Goal: Transaction & Acquisition: Purchase product/service

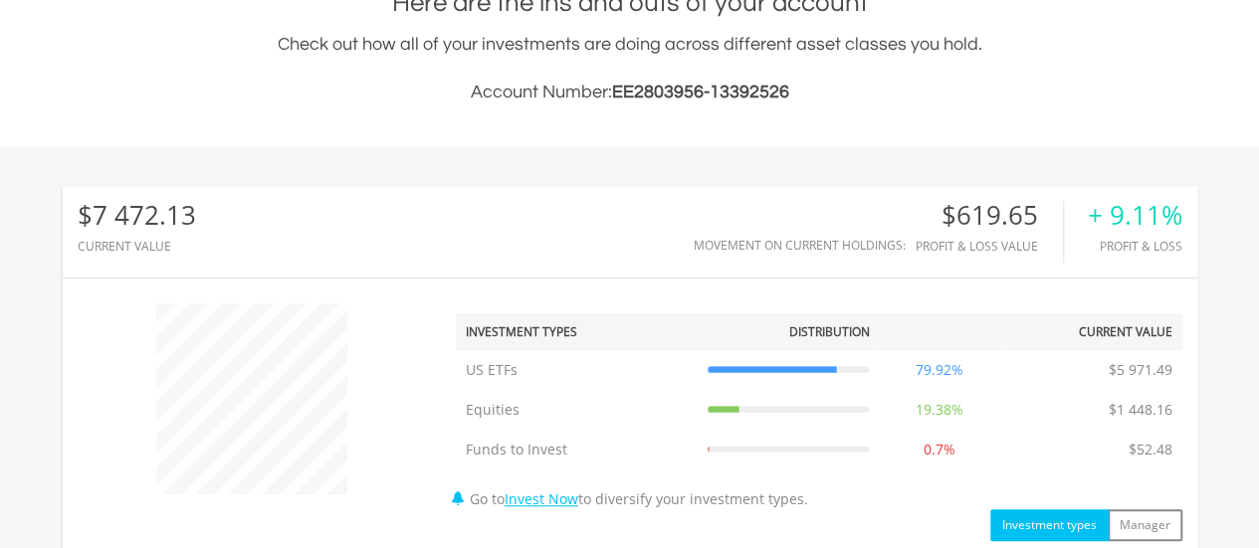
scroll to position [497, 0]
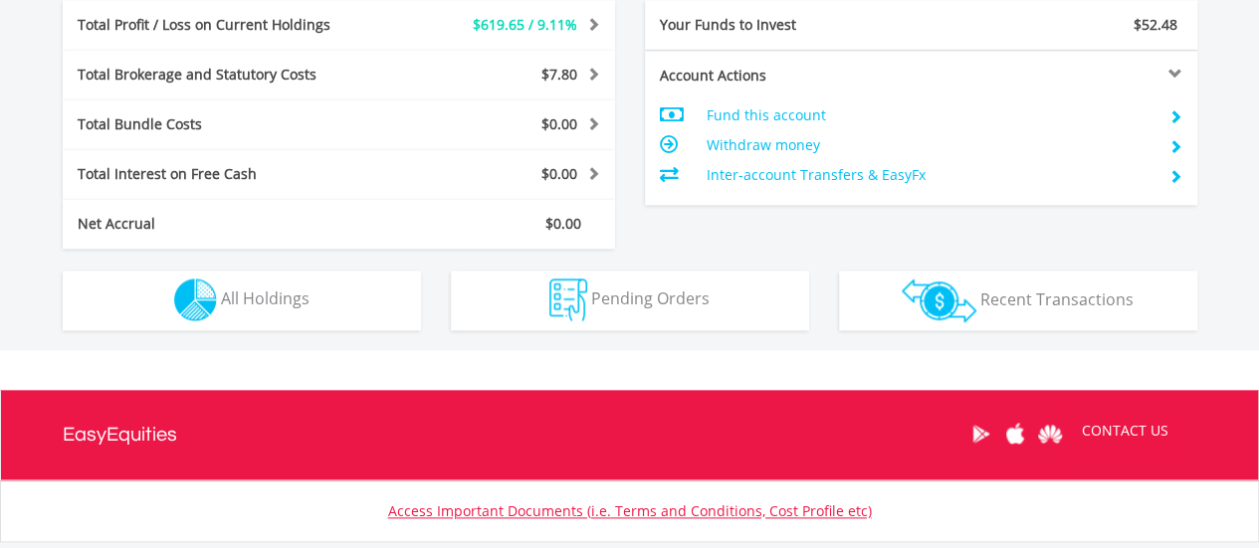
drag, startPoint x: 1269, startPoint y: 119, endPoint x: 683, endPoint y: 449, distance: 672.4
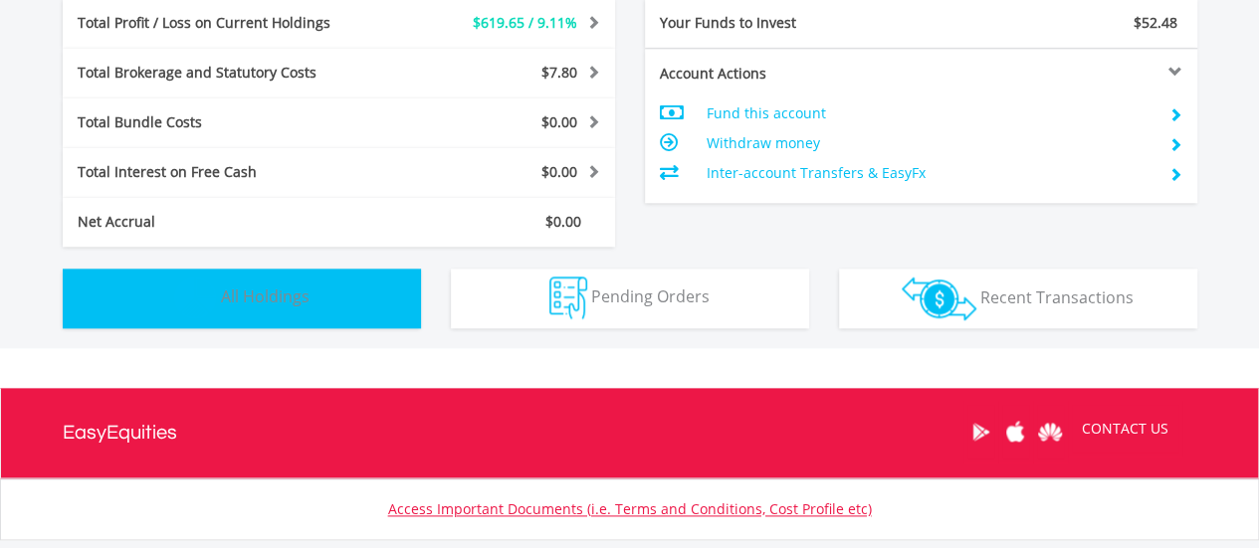
click at [271, 313] on button "Holdings All Holdings" at bounding box center [242, 299] width 358 height 60
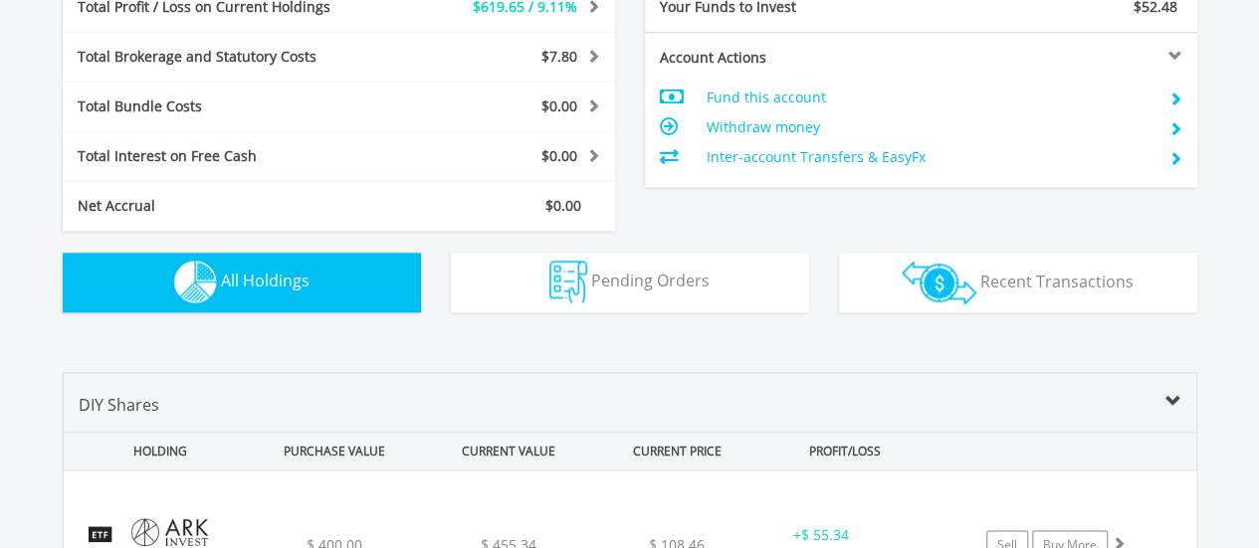
scroll to position [928, 0]
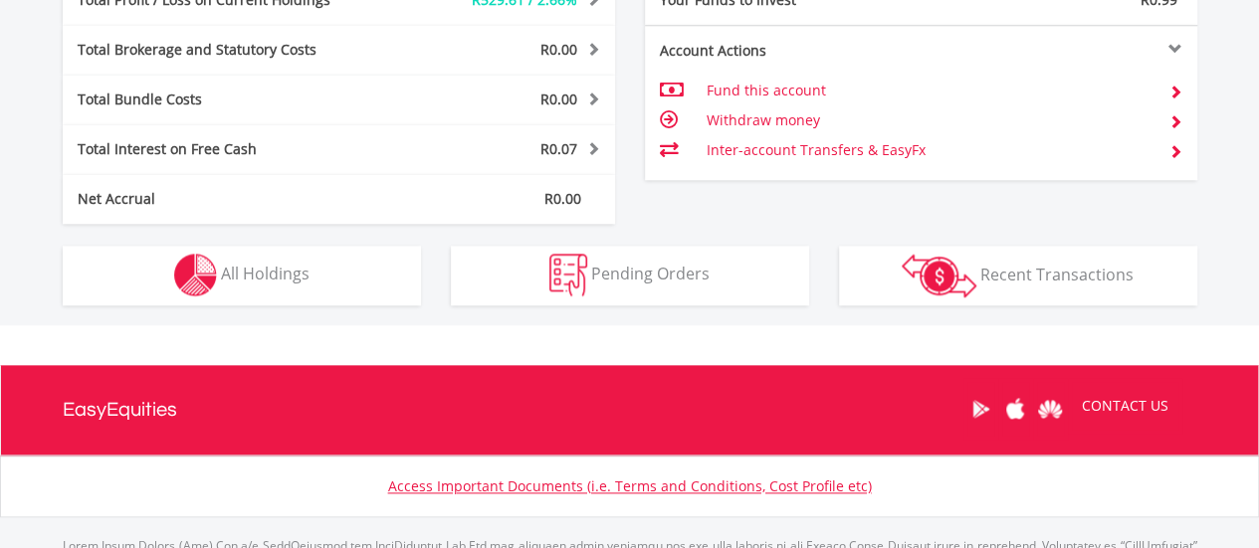
scroll to position [1097, 0]
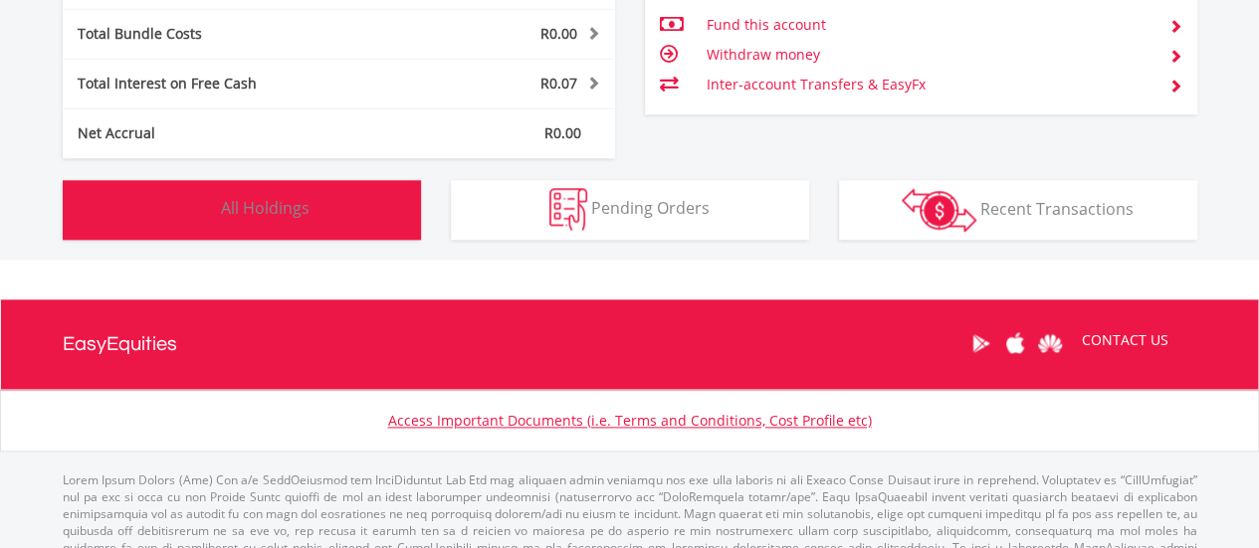
click at [301, 220] on button "Holdings All Holdings" at bounding box center [242, 210] width 358 height 60
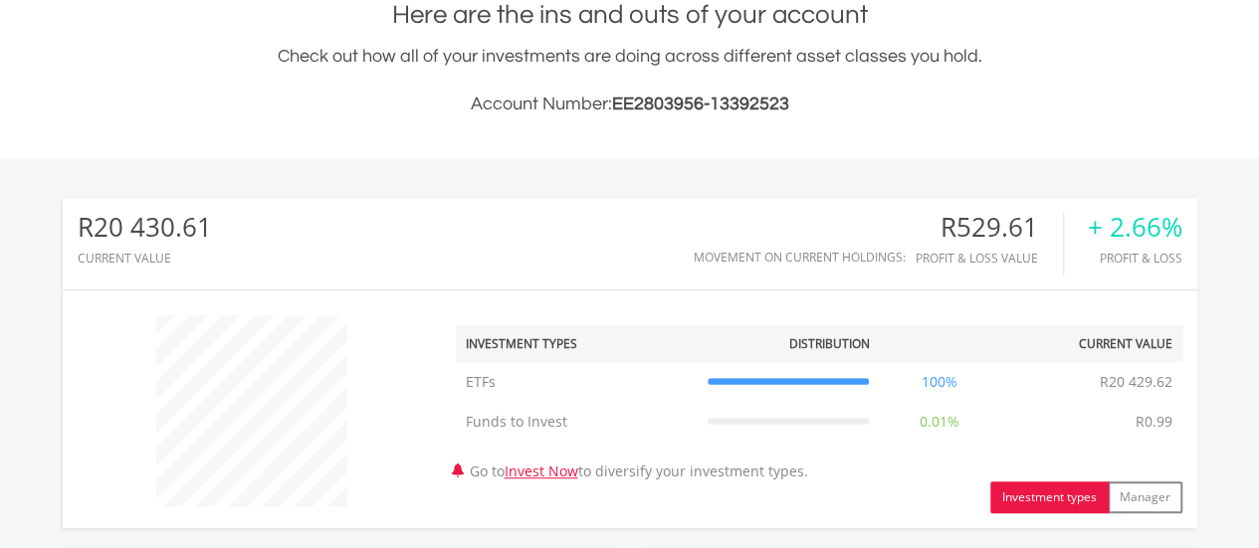
scroll to position [303, 0]
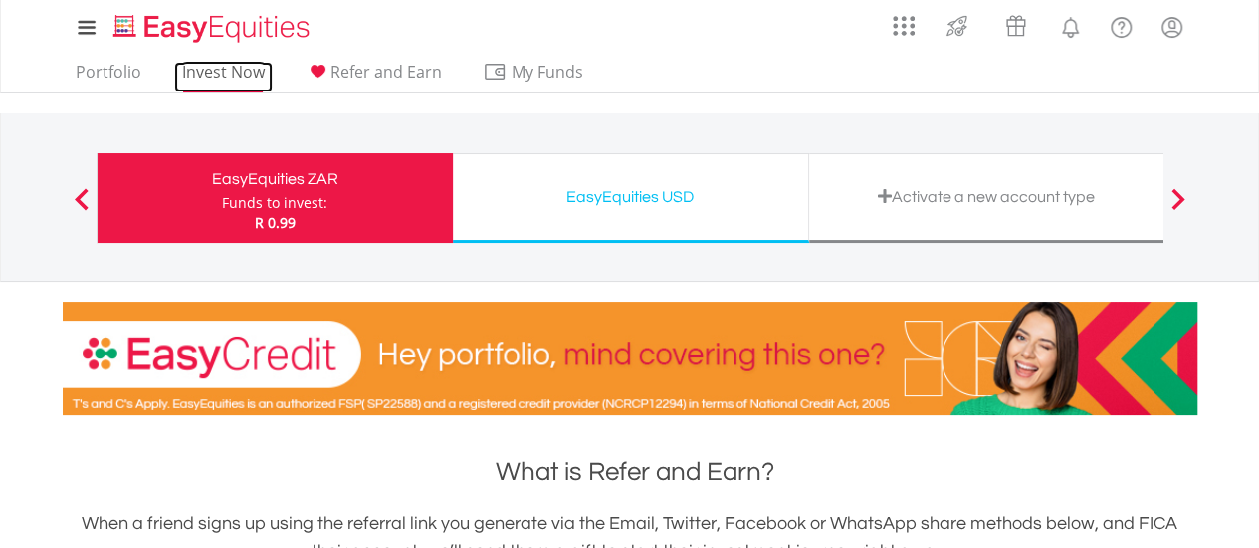
click at [245, 81] on link "Invest Now" at bounding box center [223, 77] width 99 height 31
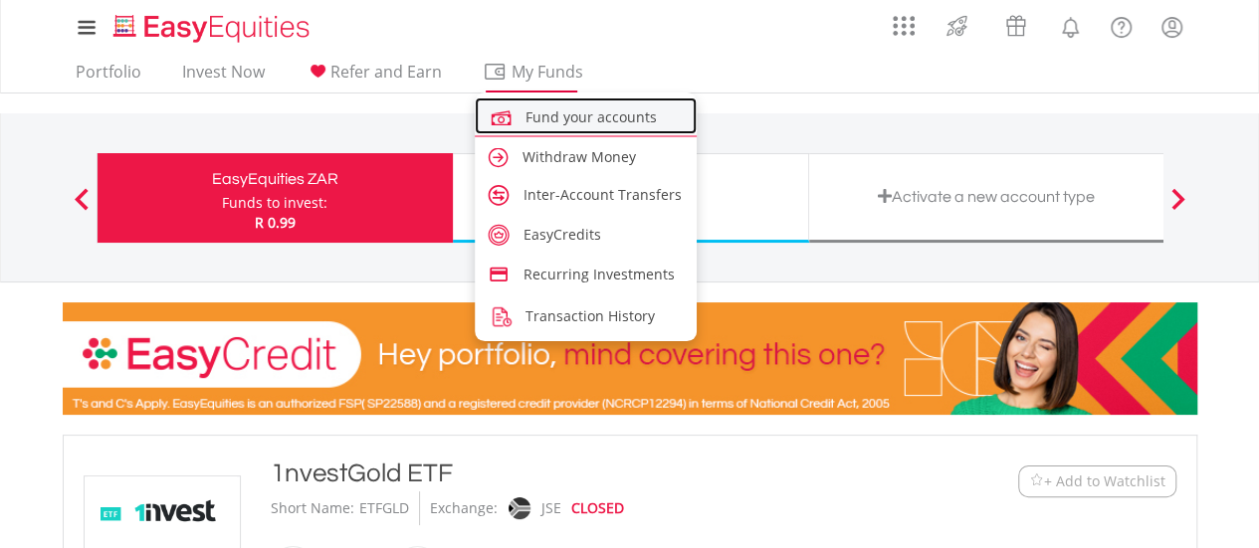
click at [549, 112] on span "Fund your accounts" at bounding box center [590, 116] width 131 height 19
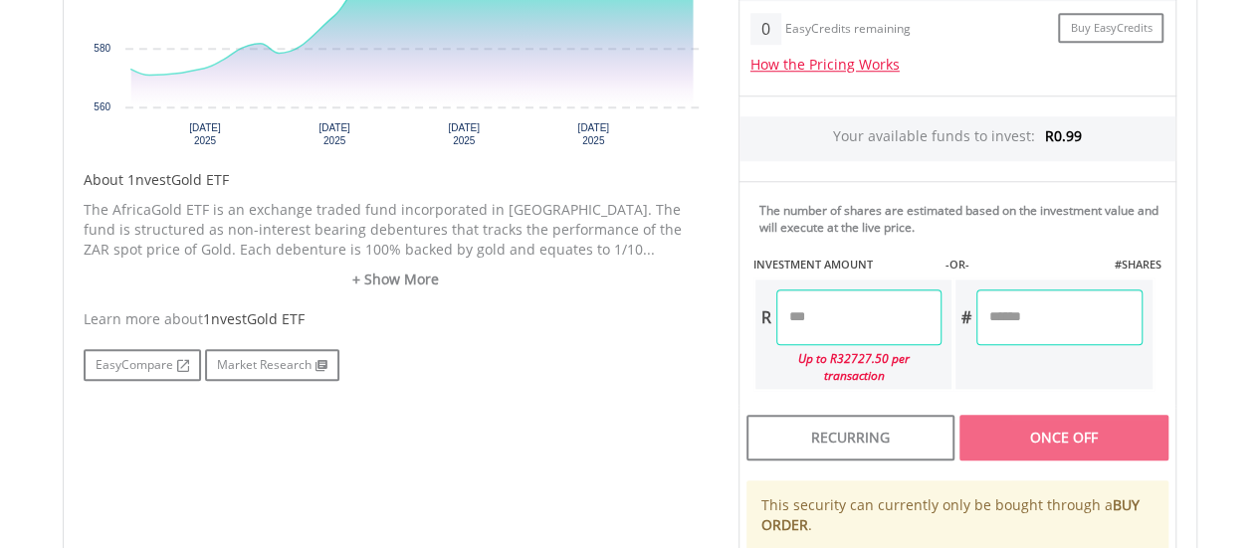
scroll to position [840, 0]
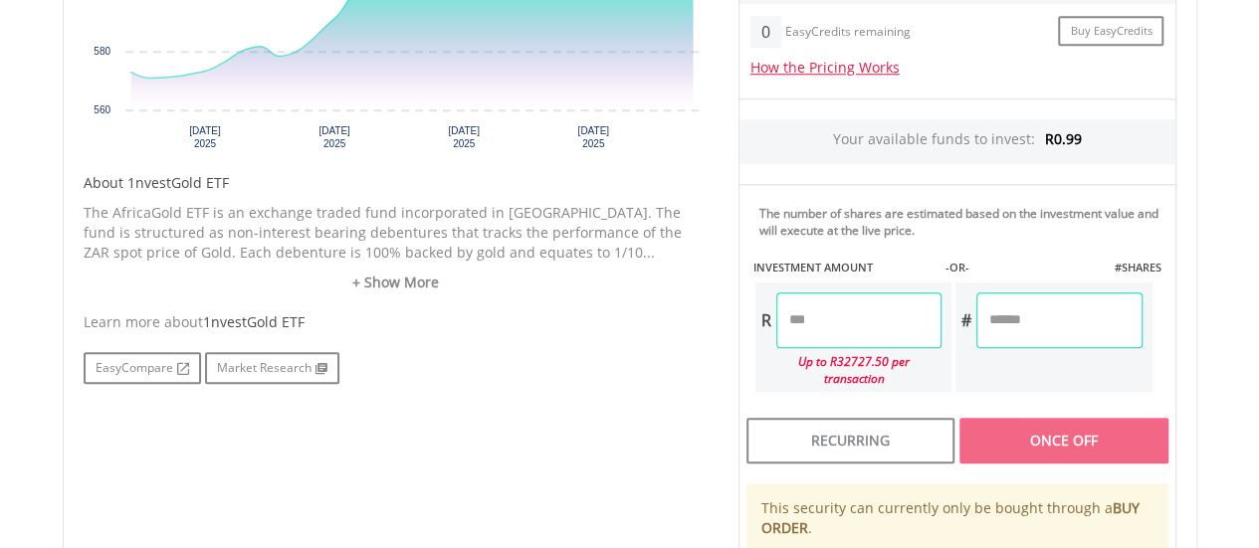
drag, startPoint x: 1266, startPoint y: 79, endPoint x: 1103, endPoint y: 303, distance: 277.1
click at [1229, 308] on html "My Investments Invest Now New Listings Sell My Recurring Investments Pending Or…" at bounding box center [629, 122] width 1259 height 1927
click at [862, 315] on input "number" at bounding box center [858, 322] width 165 height 56
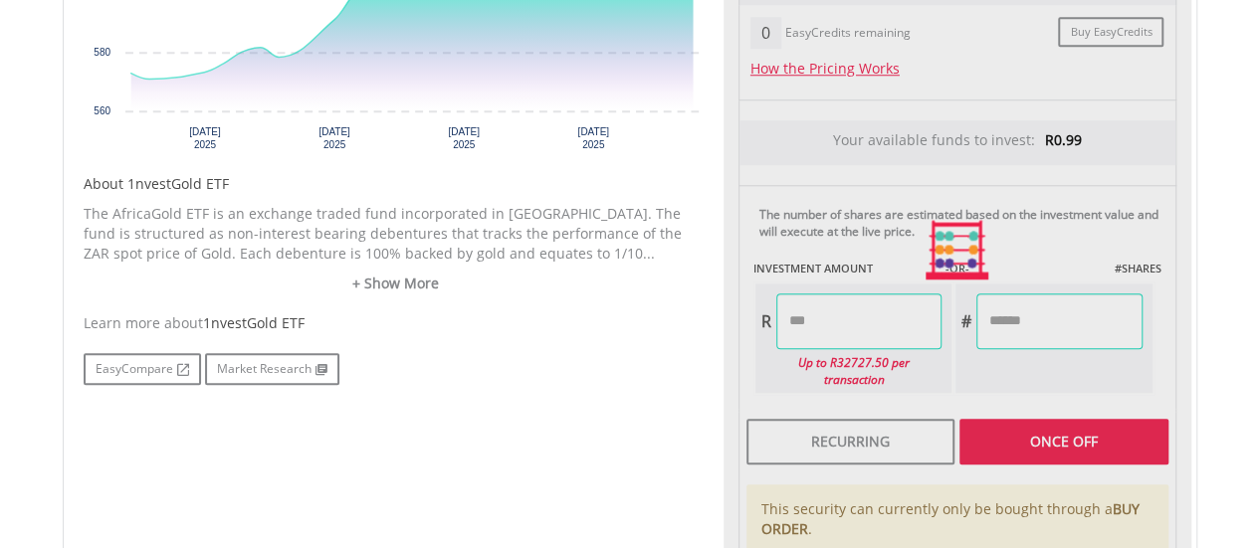
type input "********"
type input "*******"
click at [690, 333] on div "Learn more about 1nvestGold ETF EasyCompare Market Research" at bounding box center [396, 349] width 625 height 72
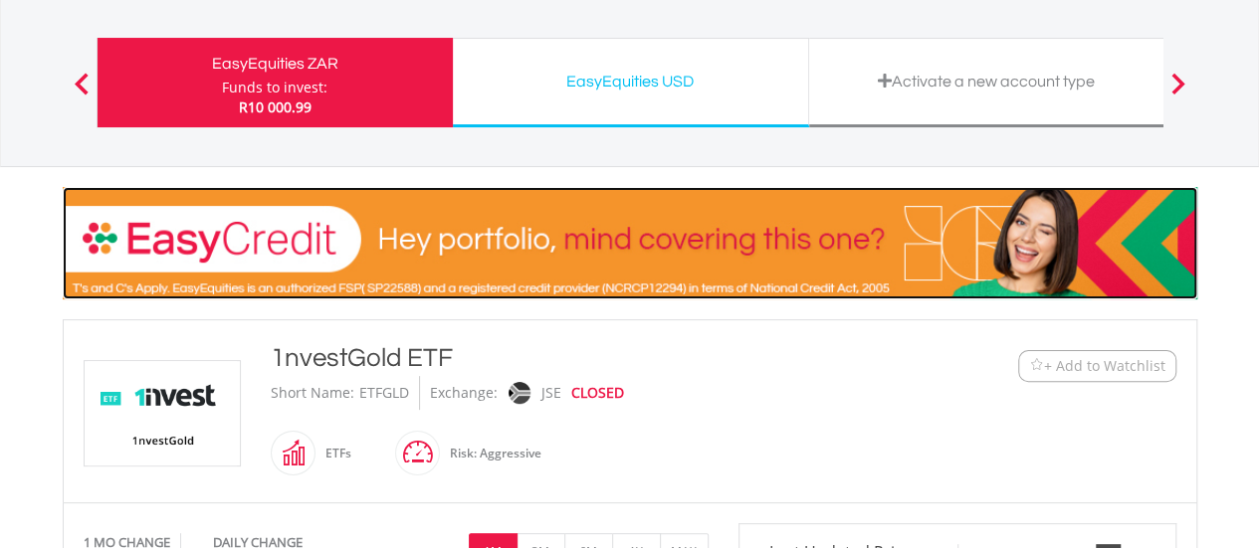
scroll to position [67, 0]
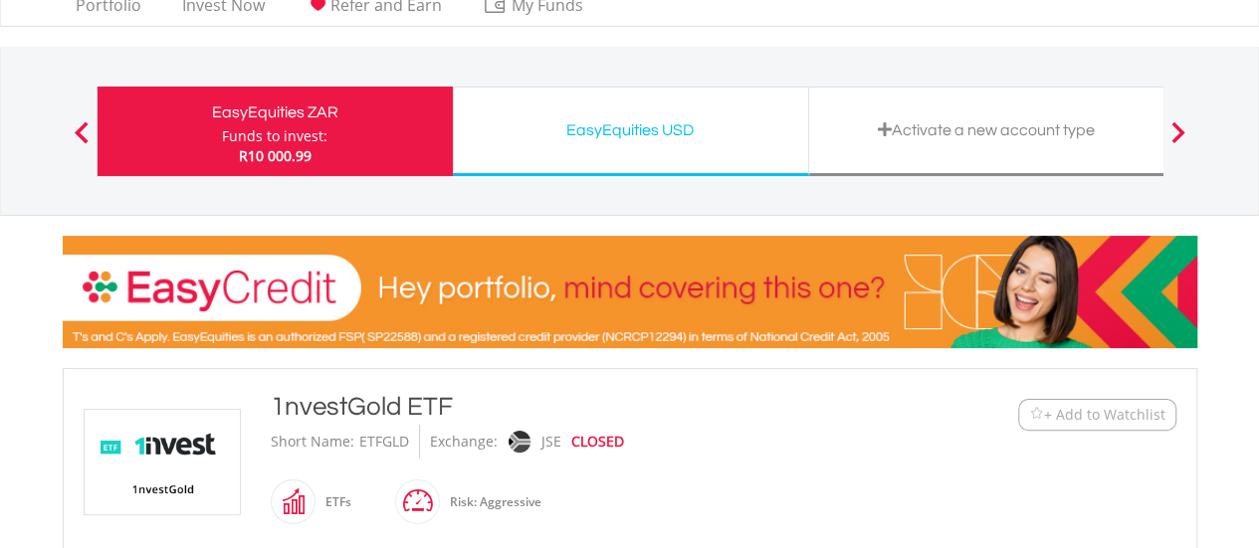
click at [305, 138] on div "Funds to invest:" at bounding box center [274, 136] width 105 height 20
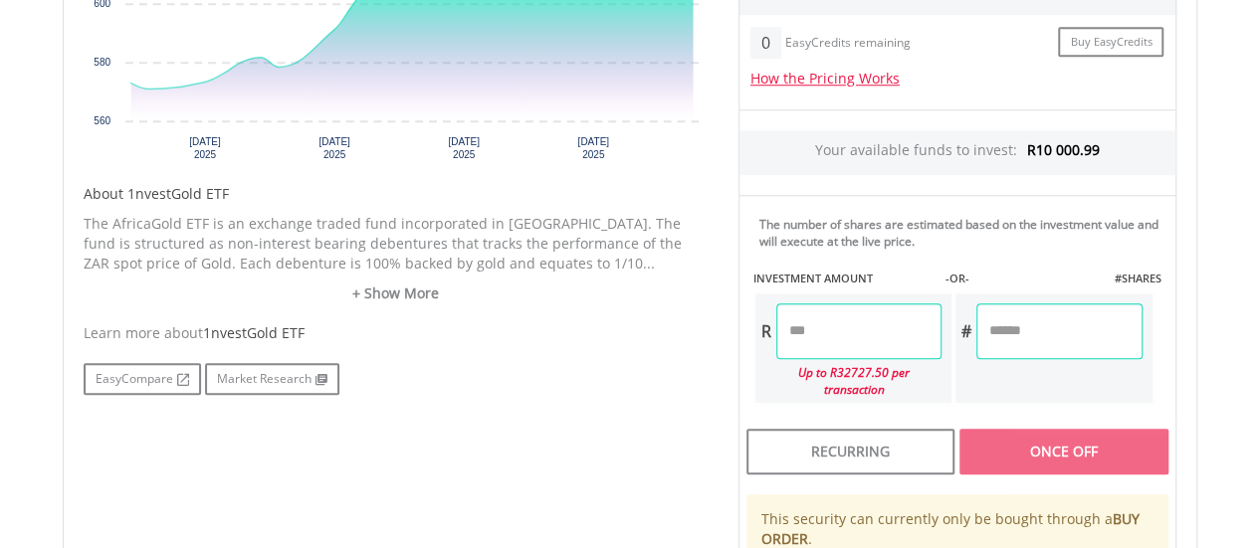
scroll to position [832, 0]
click at [808, 333] on input "number" at bounding box center [858, 330] width 165 height 56
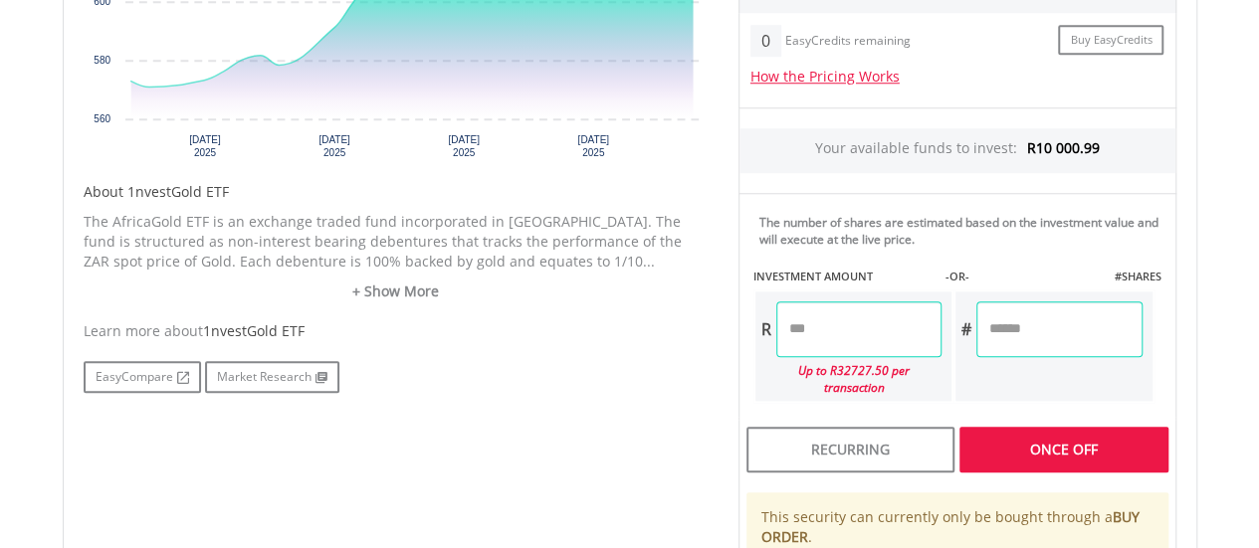
click at [1198, 303] on div "﻿ 1nvestGold ETF 1nvestGold ETF Short Name: ETFGLD Exchange: JSE CLOSED" at bounding box center [630, 177] width 1164 height 1148
type input "********"
type input "*******"
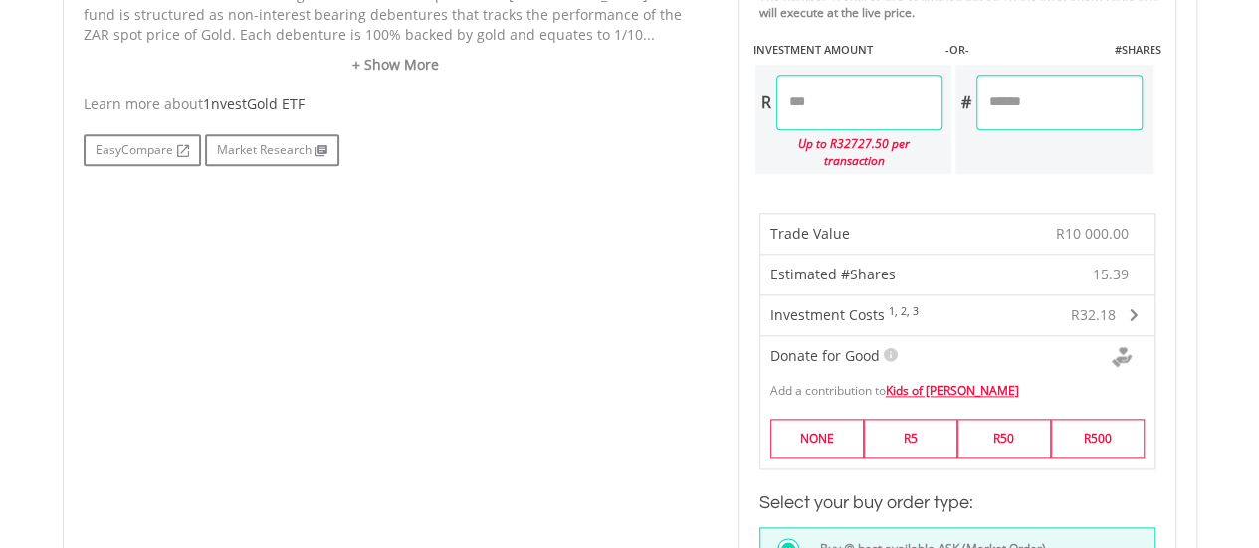
scroll to position [1055, 0]
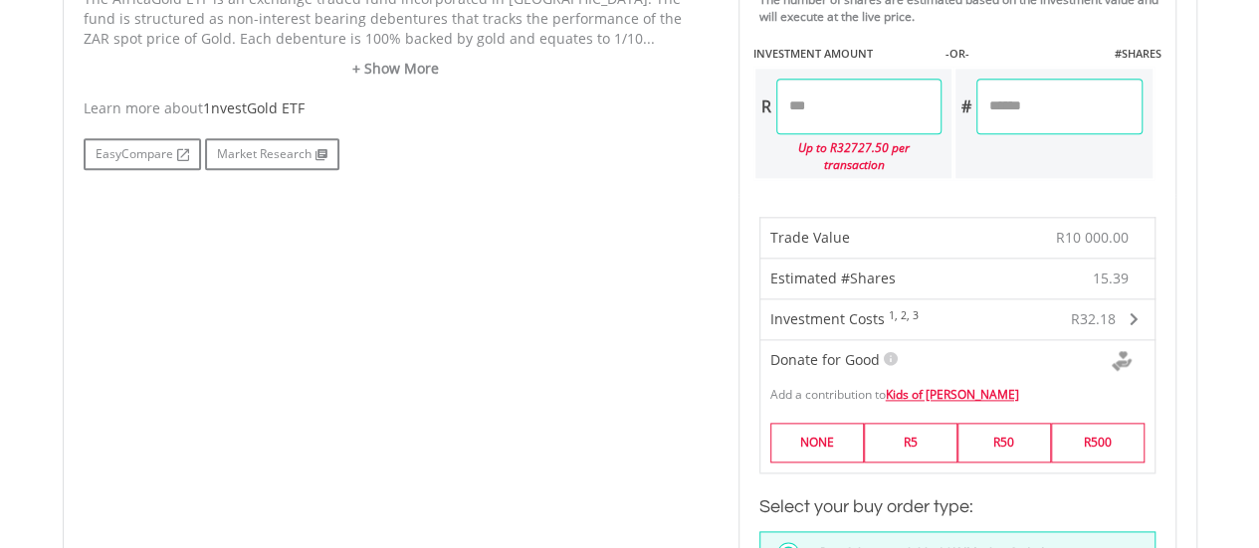
drag, startPoint x: 851, startPoint y: 116, endPoint x: 725, endPoint y: 123, distance: 126.6
click at [725, 122] on div "Last Updated Price: 15-min. Delay* Price Update Cost: 0 Credits Market Closed S…" at bounding box center [958, 365] width 468 height 1563
click at [1225, 189] on body "My Investments Invest Now New Listings Sell My Recurring Investments Pending Or…" at bounding box center [629, 323] width 1259 height 2756
type input "*******"
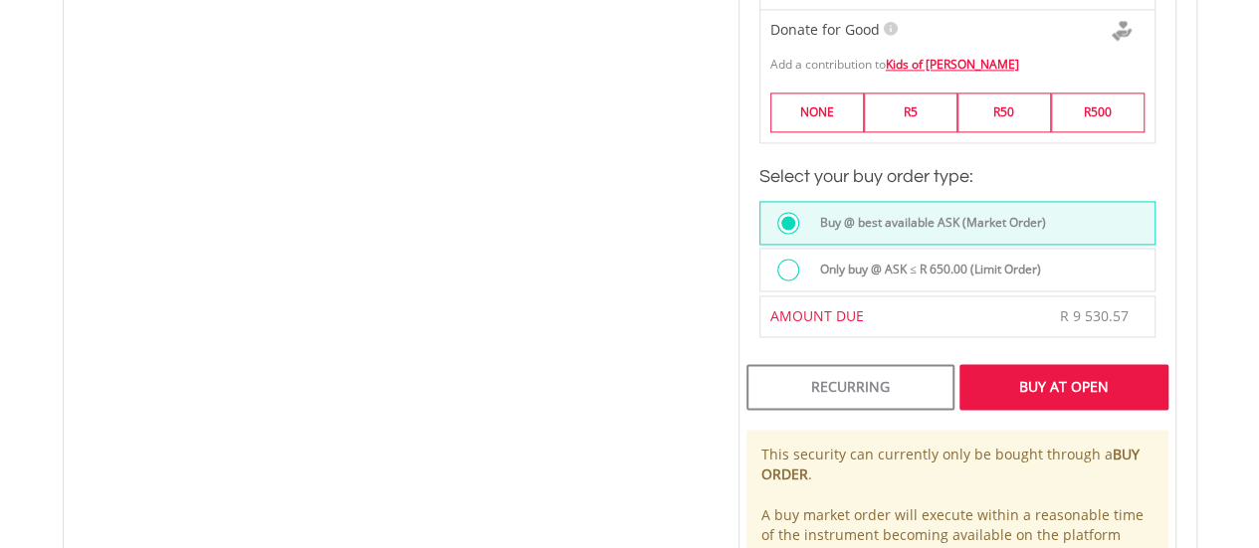
scroll to position [1379, 0]
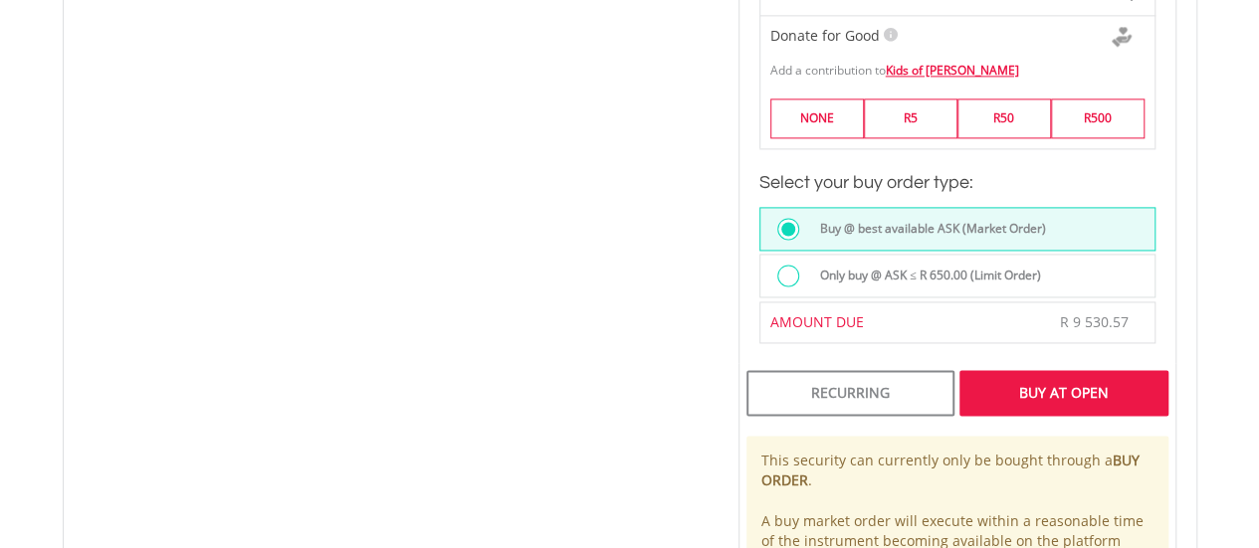
click at [1123, 370] on div "Buy At Open" at bounding box center [1063, 393] width 208 height 46
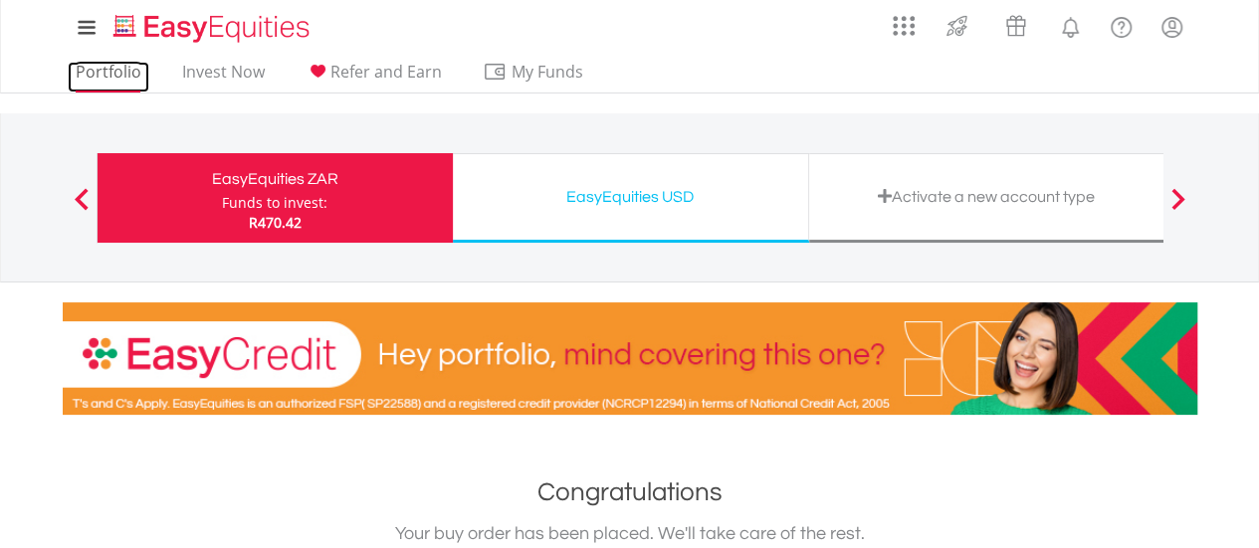
click at [132, 80] on link "Portfolio" at bounding box center [109, 77] width 82 height 31
